Goal: Task Accomplishment & Management: Complete application form

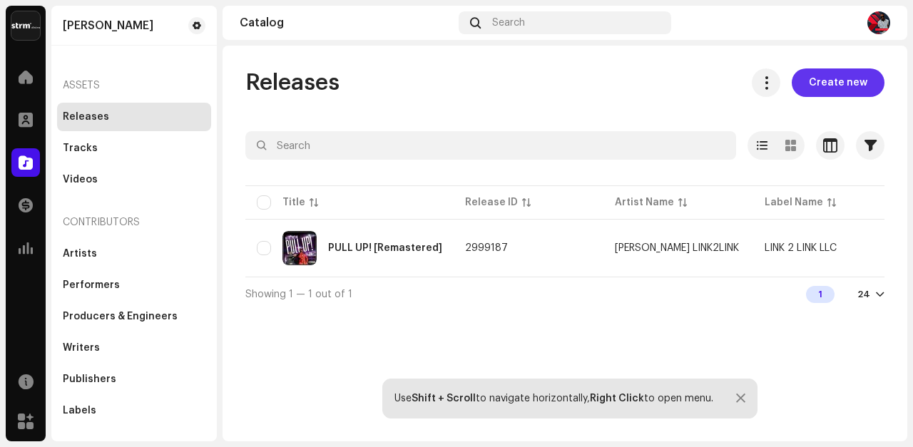
click at [833, 83] on span "Create new" at bounding box center [838, 82] width 58 height 29
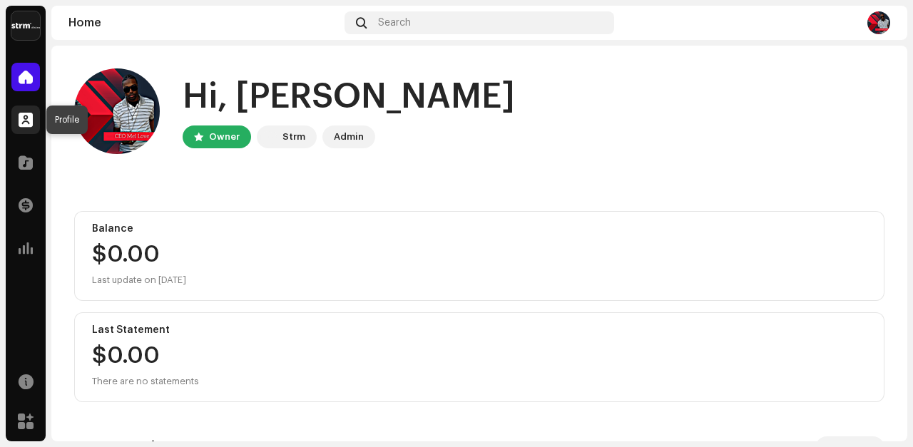
click at [21, 114] on span at bounding box center [26, 119] width 14 height 11
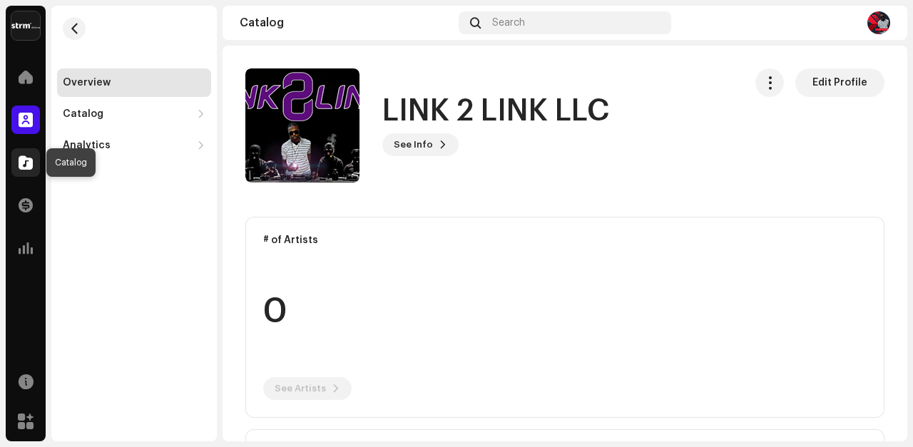
click at [27, 162] on span at bounding box center [26, 162] width 14 height 11
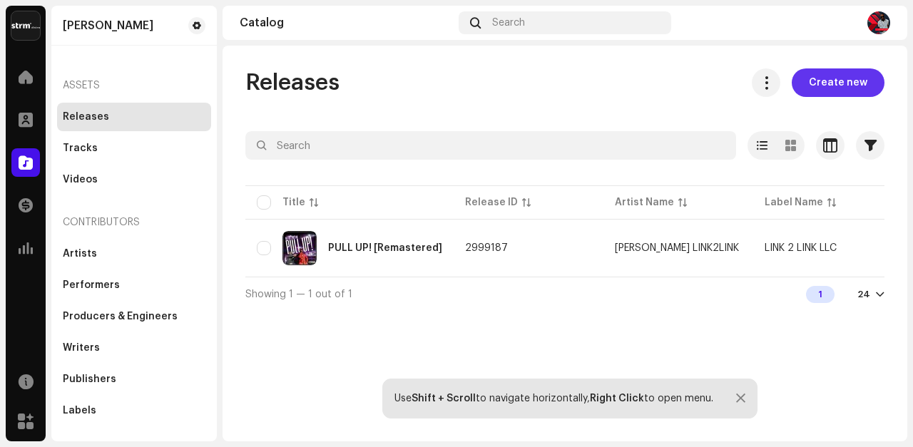
click at [835, 86] on span "Create new" at bounding box center [838, 82] width 58 height 29
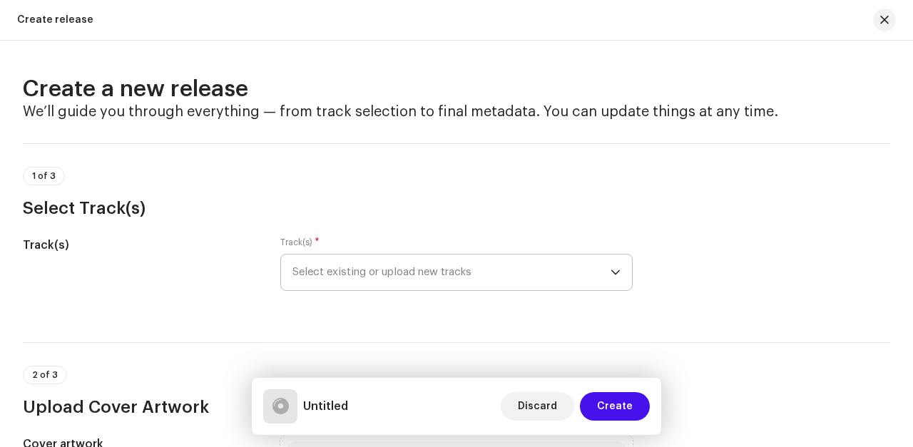
click at [339, 268] on span "Select existing or upload new tracks" at bounding box center [451, 273] width 318 height 36
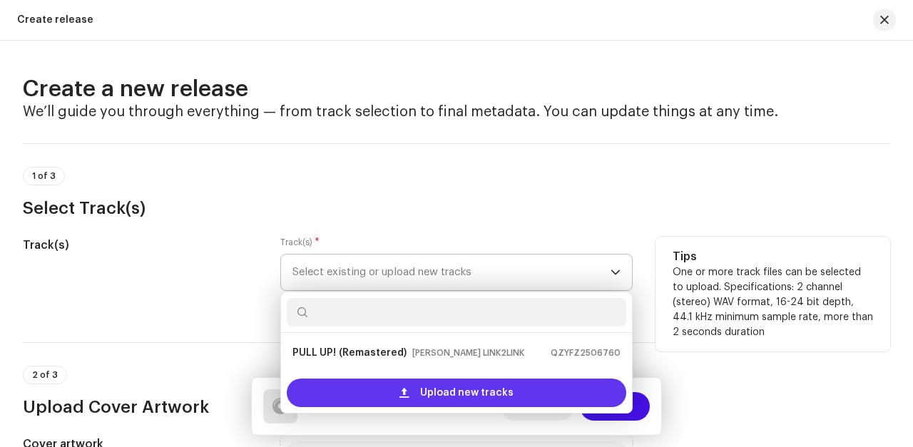
click at [441, 393] on span "Upload new tracks" at bounding box center [466, 393] width 93 height 29
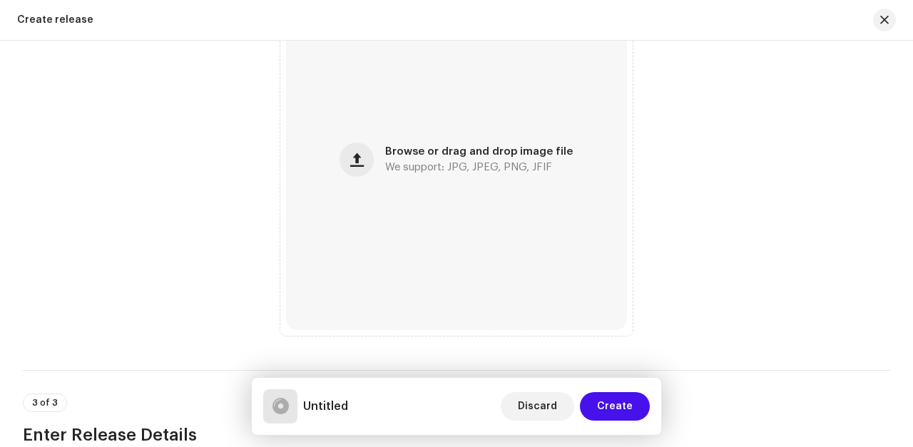
scroll to position [583, 0]
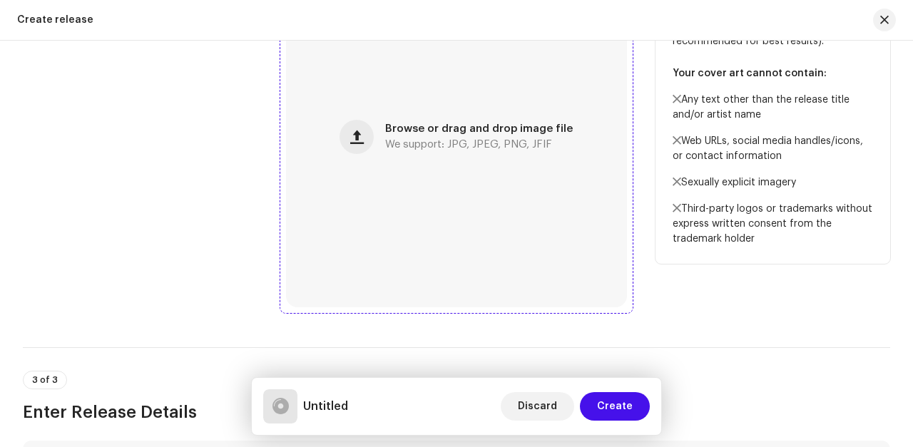
click at [459, 133] on span "Browse or drag and drop image file" at bounding box center [479, 129] width 188 height 10
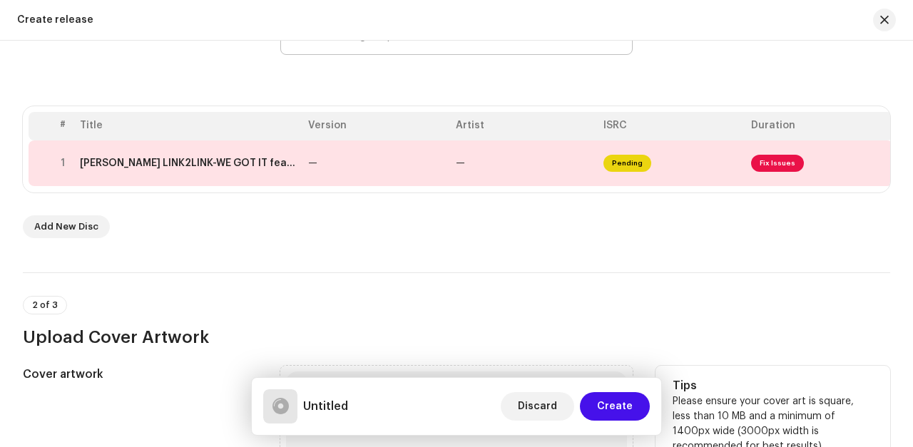
scroll to position [236, 0]
